Goal: Find specific page/section: Find specific page/section

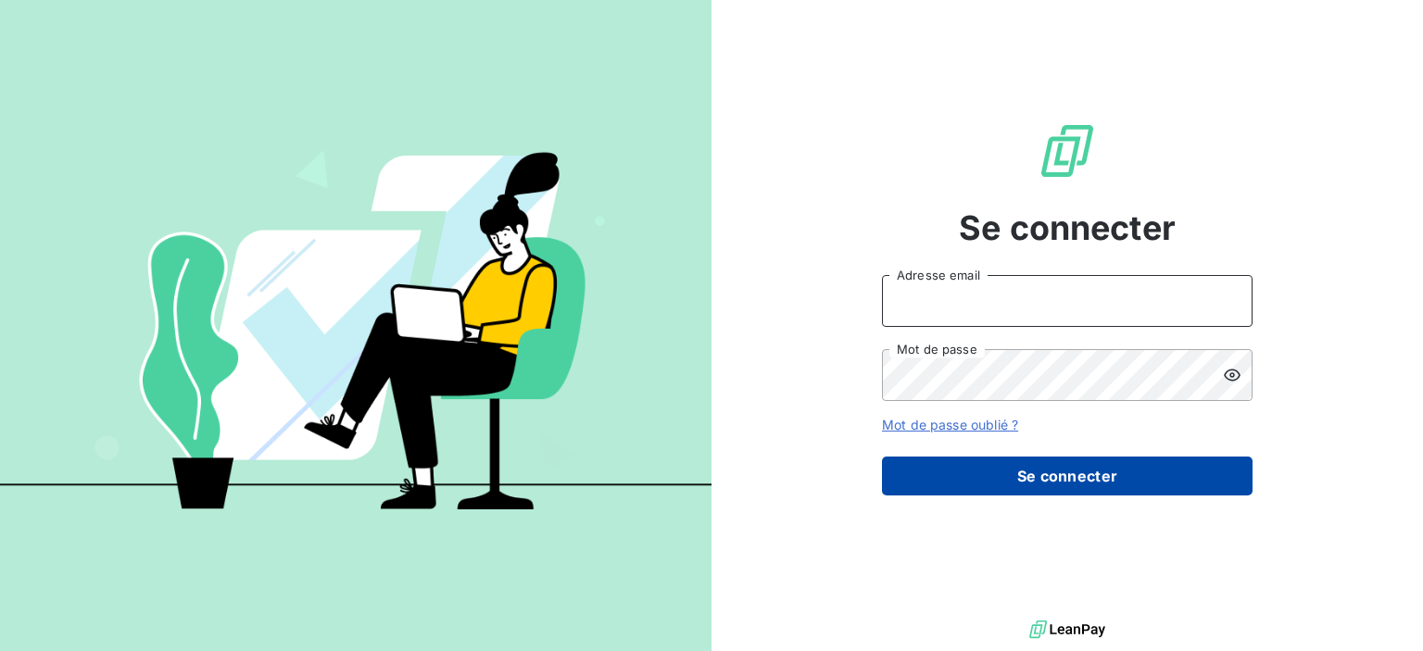
type input "[EMAIL_ADDRESS][DOMAIN_NAME]"
click at [1057, 467] on button "Se connecter" at bounding box center [1067, 476] width 371 height 39
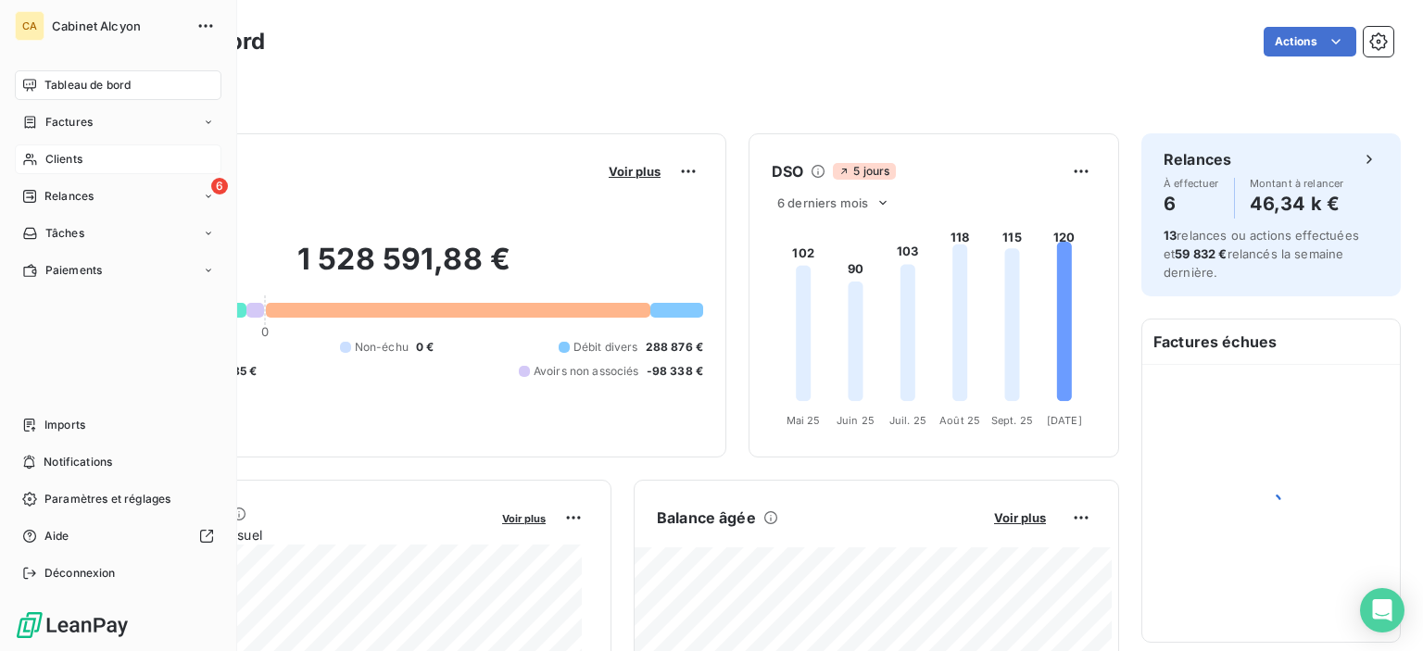
click at [48, 155] on span "Clients" at bounding box center [63, 159] width 37 height 17
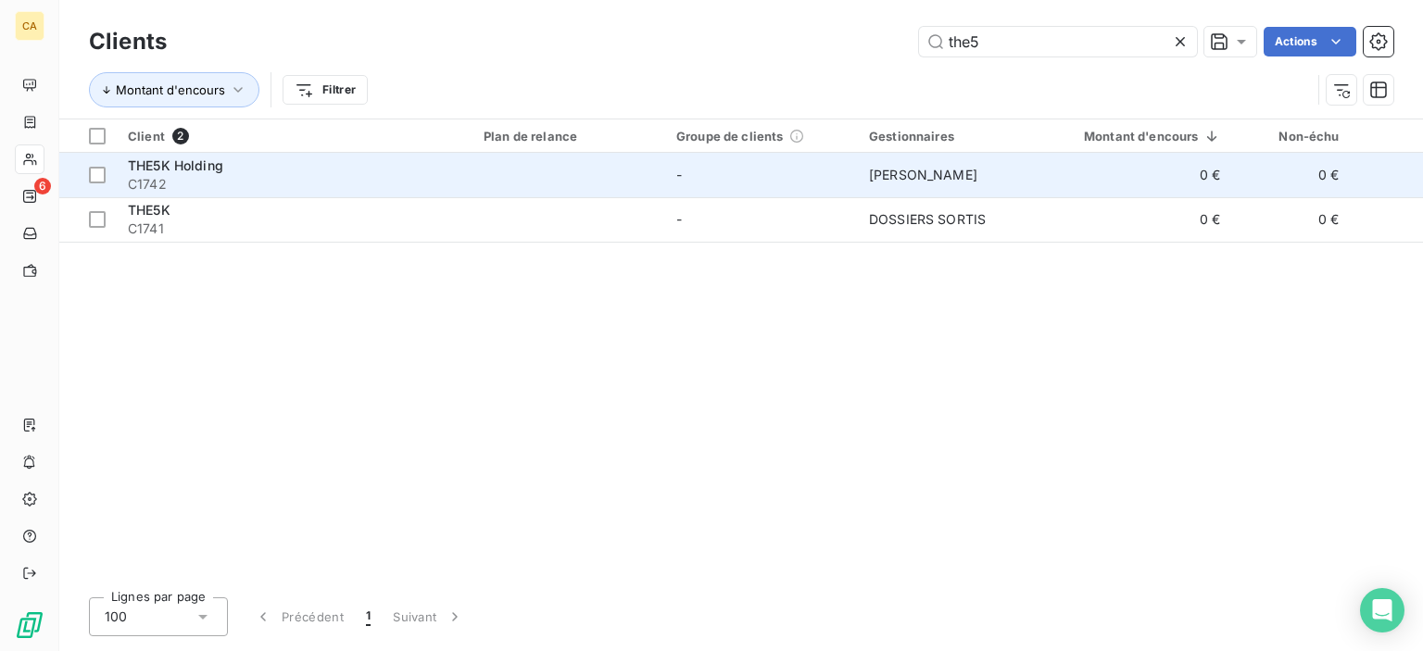
type input "the5"
click at [308, 182] on span "C1742" at bounding box center [294, 184] width 333 height 19
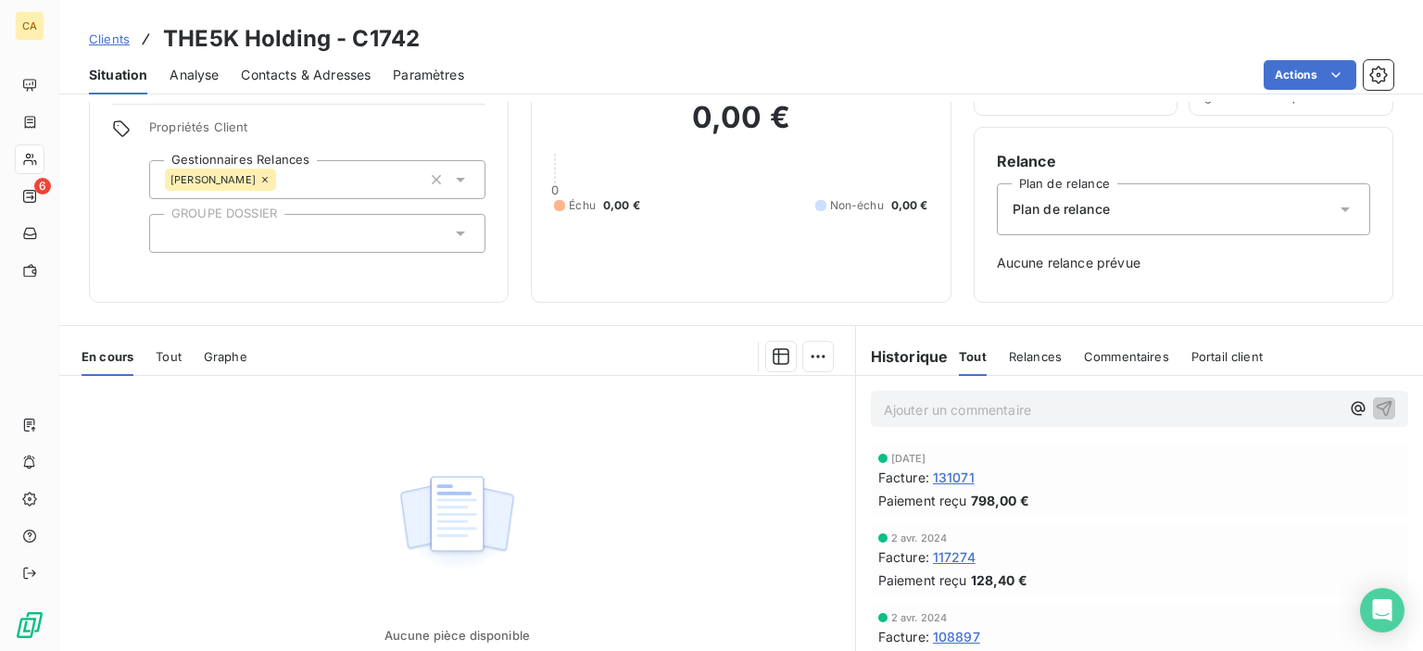
scroll to position [260, 0]
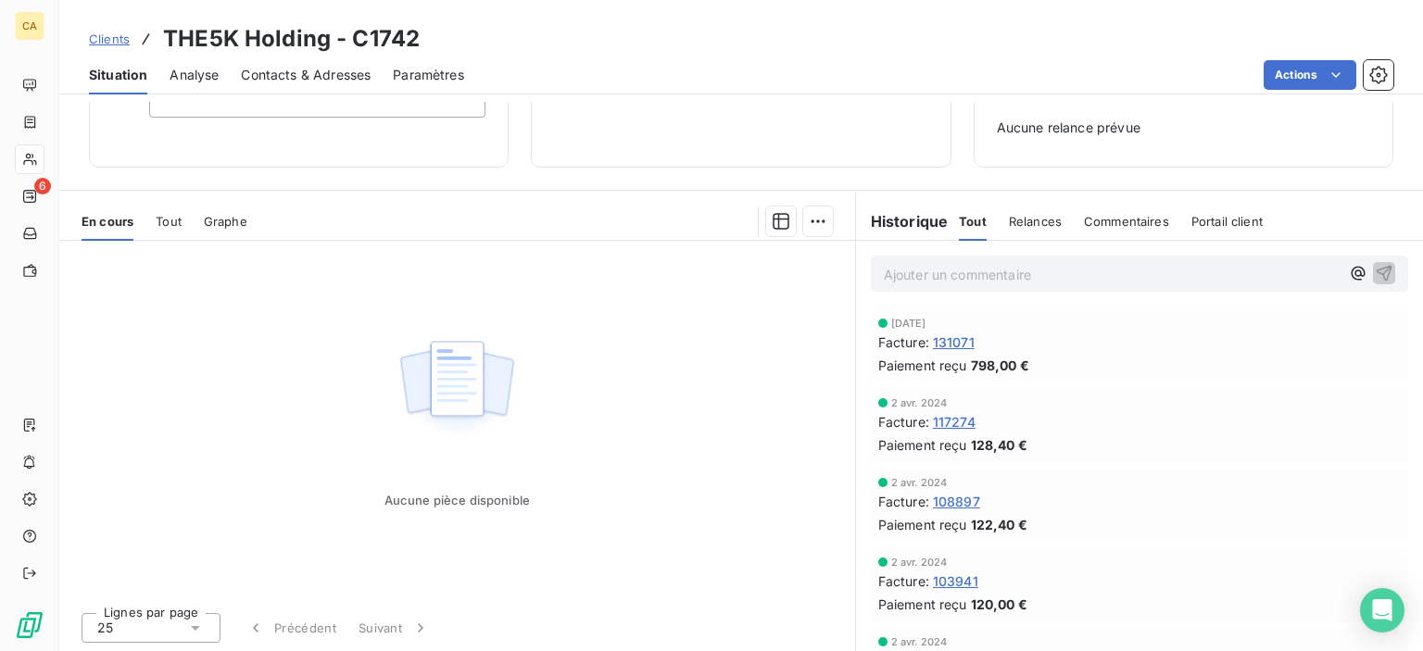
click at [941, 343] on span "131071" at bounding box center [954, 342] width 42 height 19
click at [953, 420] on span "117274" at bounding box center [954, 421] width 43 height 19
